Goal: Communication & Community: Answer question/provide support

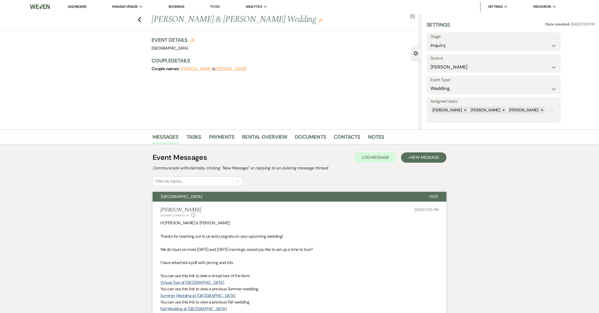
select select "17"
click at [82, 6] on link "Dashboard" at bounding box center [77, 6] width 19 height 5
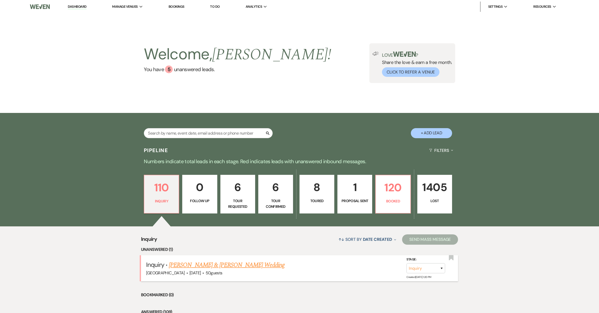
click at [233, 268] on link "[PERSON_NAME] & [PERSON_NAME] Wedding" at bounding box center [226, 264] width 115 height 9
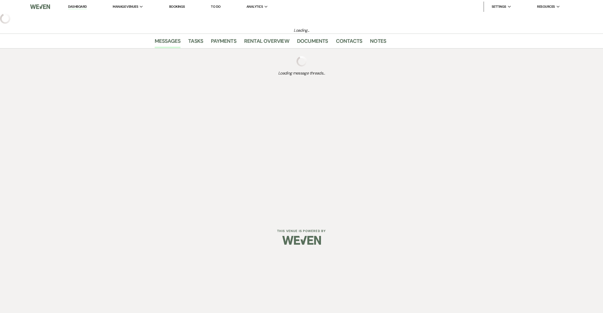
select select "5"
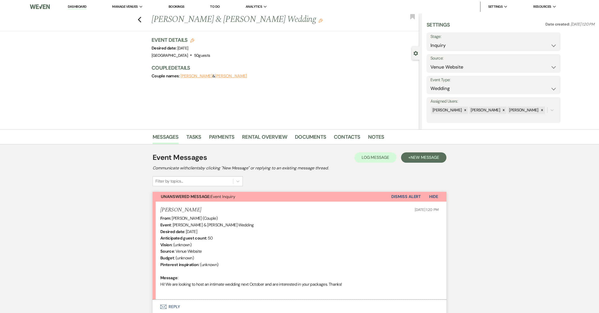
scroll to position [42, 0]
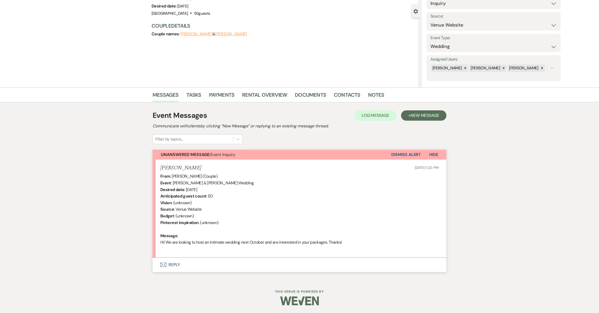
click at [171, 265] on button "Envelope Reply" at bounding box center [300, 264] width 294 height 14
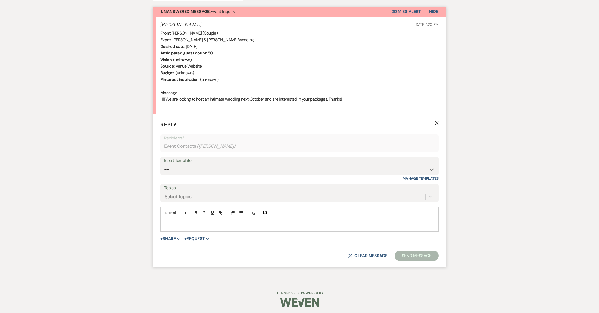
scroll to position [186, 0]
click at [191, 170] on select "-- Weven Planning Portal Introduction (Booked Events) Initial Reply Not Availab…" at bounding box center [299, 168] width 271 height 10
select select "313"
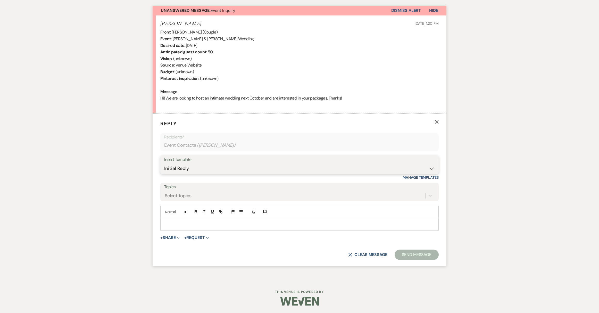
click at [164, 163] on select "-- Weven Planning Portal Introduction (Booked Events) Initial Reply Not Availab…" at bounding box center [299, 168] width 271 height 10
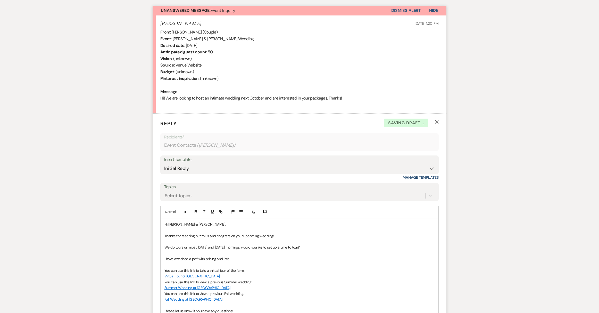
click at [183, 225] on p "Hi [PERSON_NAME] & [PERSON_NAME]," at bounding box center [299, 224] width 270 height 6
click at [202, 224] on p "Hi [PERSON_NAME] & [PERSON_NAME]," at bounding box center [299, 224] width 270 height 6
click at [355, 281] on p "You can use this link to view a previous Summer wedding." at bounding box center [299, 282] width 270 height 6
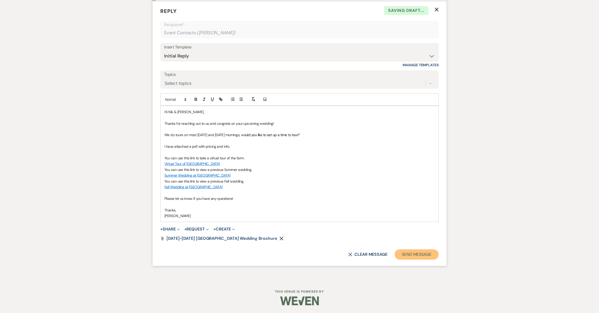
click at [420, 254] on button "Send Message" at bounding box center [417, 254] width 44 height 10
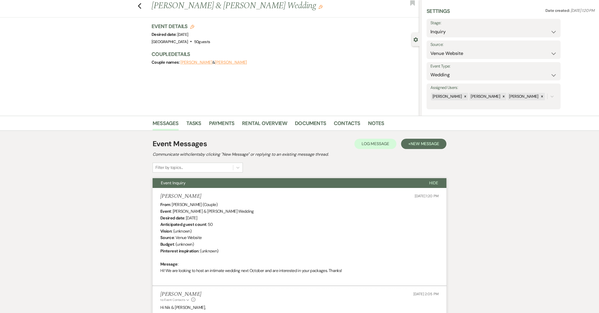
scroll to position [0, 0]
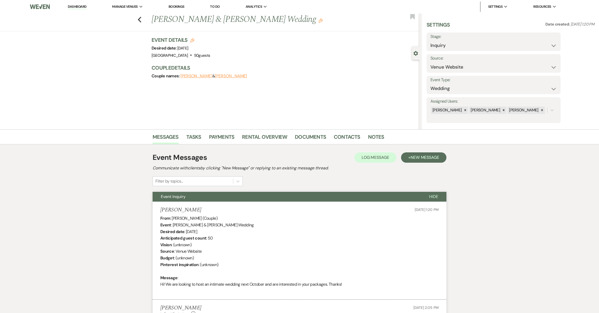
click at [76, 7] on link "Dashboard" at bounding box center [77, 6] width 19 height 5
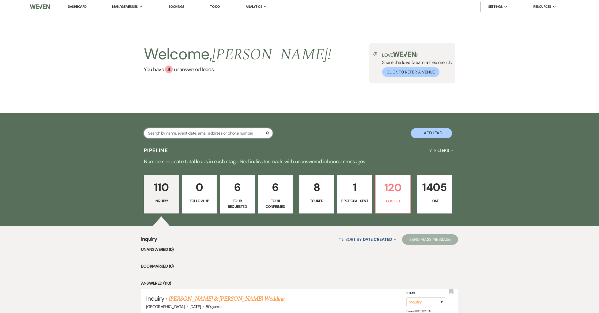
click at [251, 130] on input "text" at bounding box center [208, 133] width 129 height 10
type input "syd"
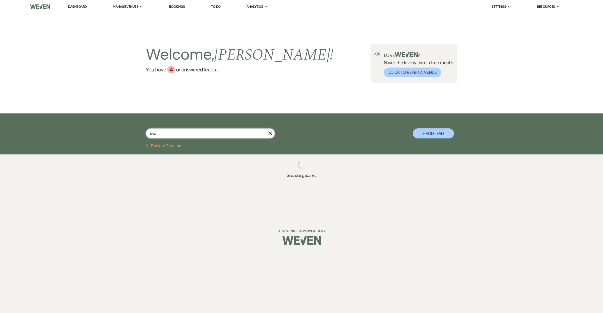
select select "8"
select select "4"
select select "8"
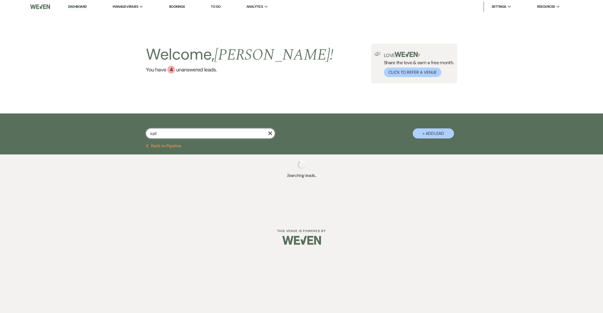
select select "7"
select select "8"
select select "5"
select select "8"
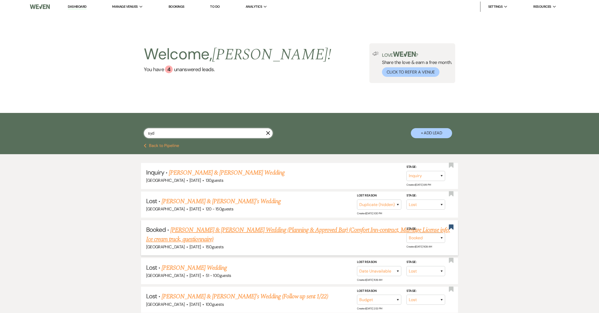
type input "syd"
click at [211, 231] on link "[PERSON_NAME] & [PERSON_NAME] Wedding (Planning & Approved Bar) (Comfort Inn-co…" at bounding box center [298, 234] width 304 height 19
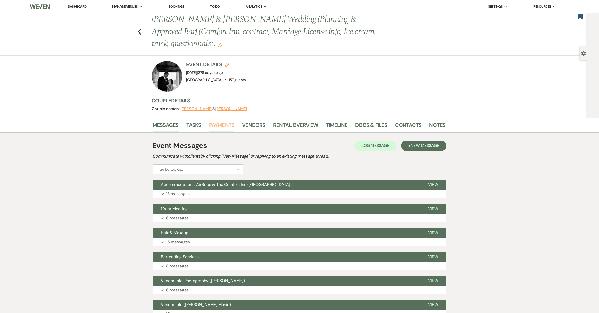
click at [230, 126] on link "Payments" at bounding box center [222, 126] width 26 height 11
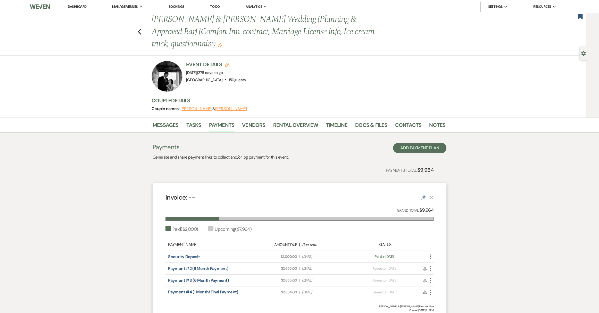
click at [71, 6] on link "Dashboard" at bounding box center [77, 6] width 19 height 4
